Goal: Find specific page/section: Find specific page/section

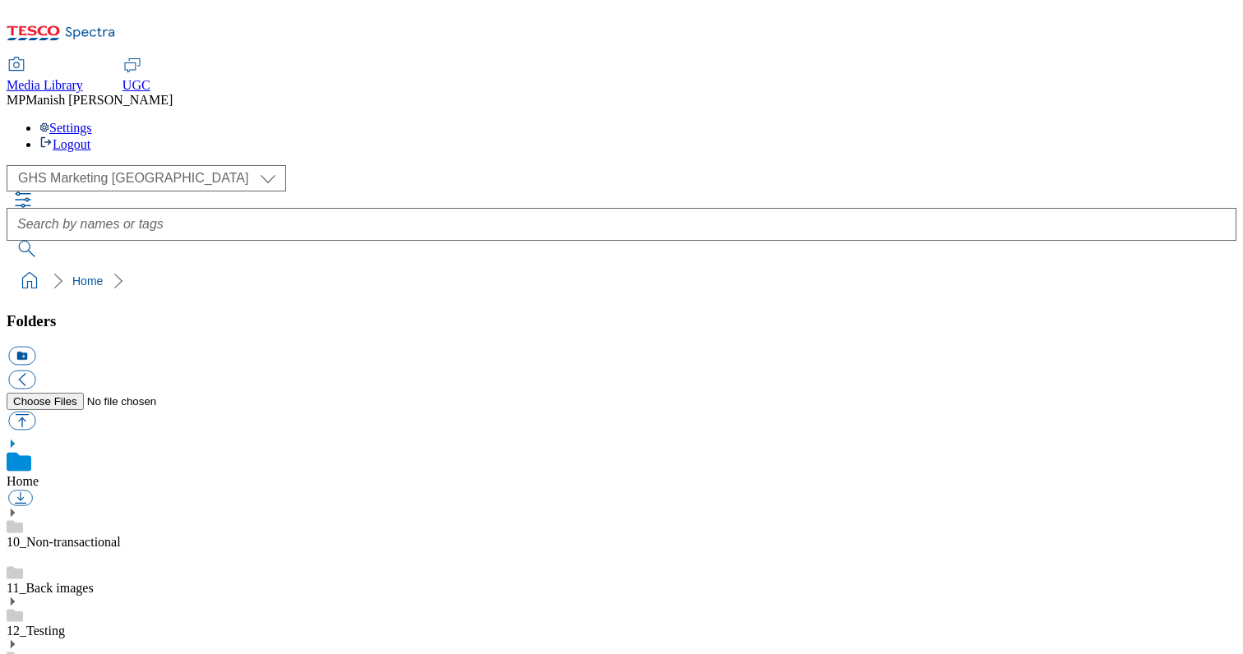
select select "flare-ghs-mktg"
type input "no-image"
click at [7, 241] on button "submit" at bounding box center [28, 249] width 43 height 16
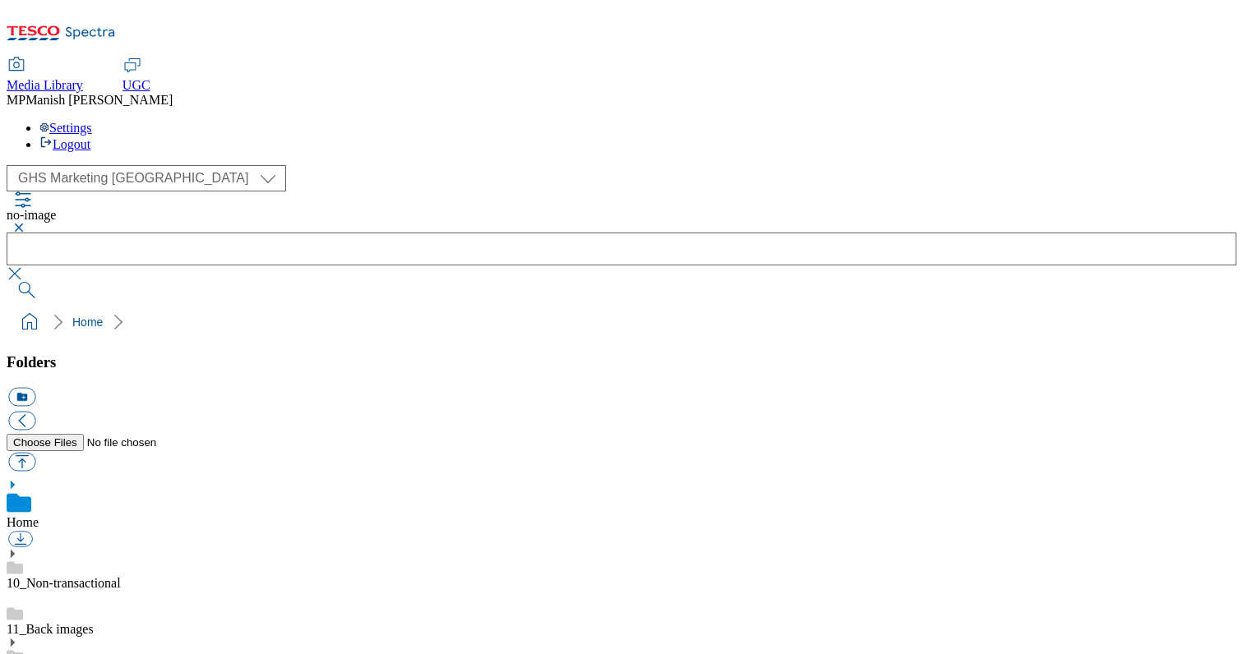
click at [101, 165] on div "( optional ) All GHS Marketing UK MCA CZ Test GHS Marketing [GEOGRAPHIC_DATA]" at bounding box center [622, 178] width 1230 height 26
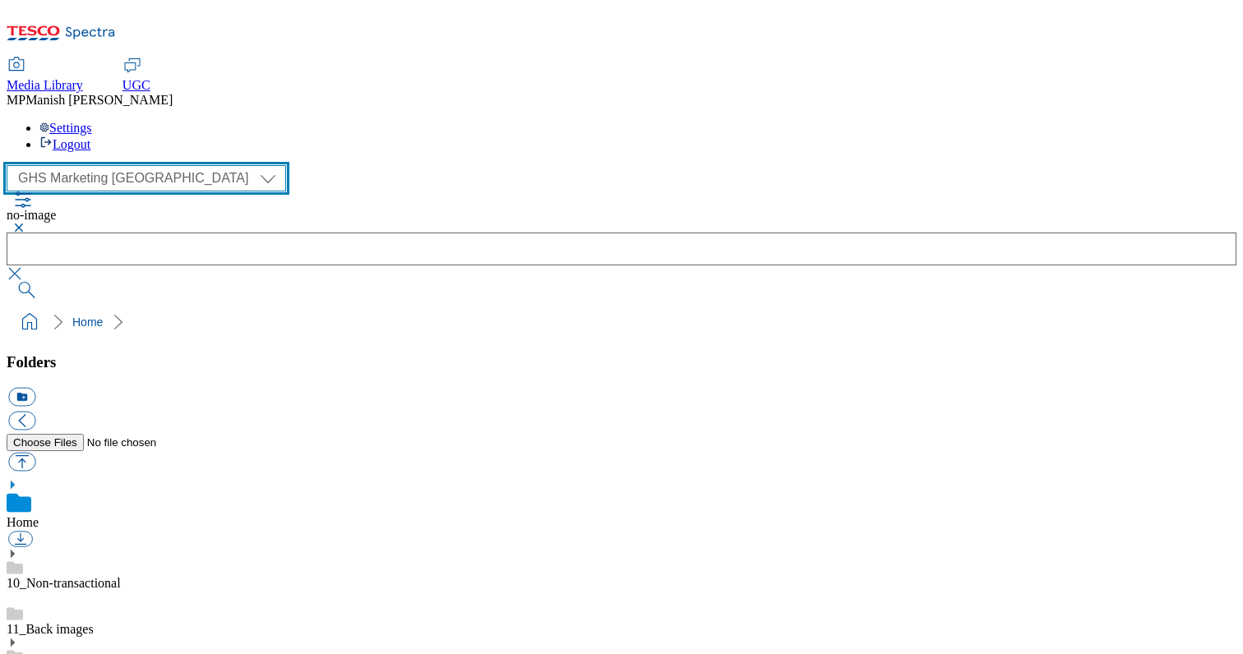
click at [99, 165] on select "All GHS Marketing UK MCA CZ Test" at bounding box center [146, 178] width 279 height 26
select select "flare-mca-cz"
click at [12, 165] on select "All GHS Marketing UK MCA CZ Test" at bounding box center [146, 178] width 279 height 26
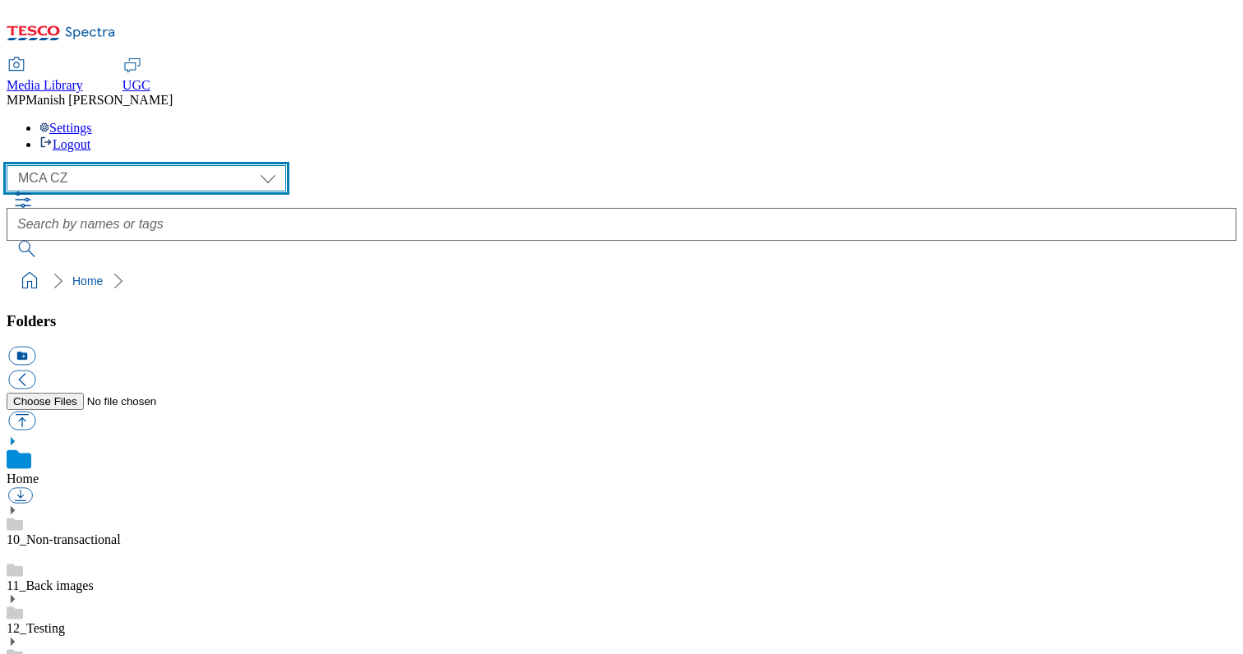
scroll to position [535, 0]
